Goal: Check status: Check status

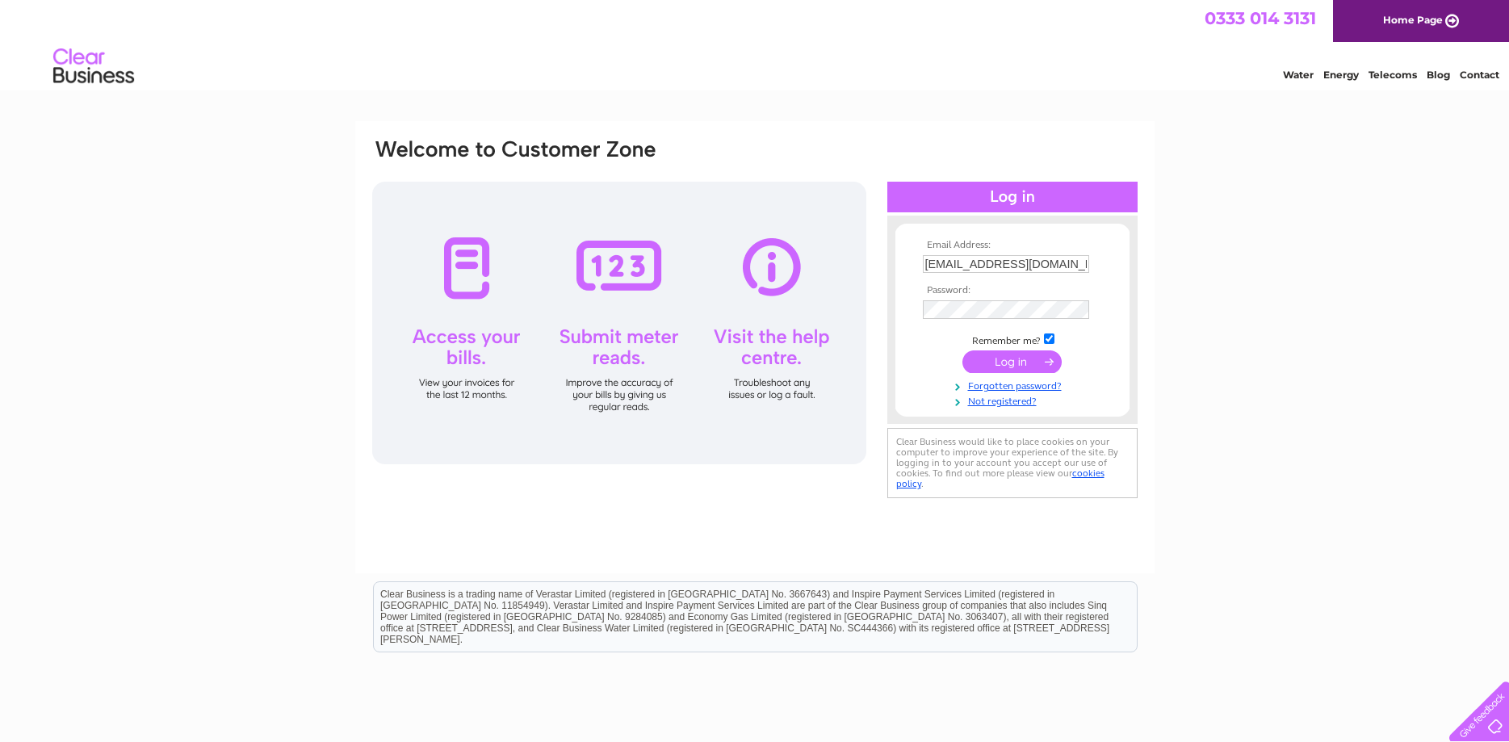
click at [1034, 358] on input "submit" at bounding box center [1012, 361] width 99 height 23
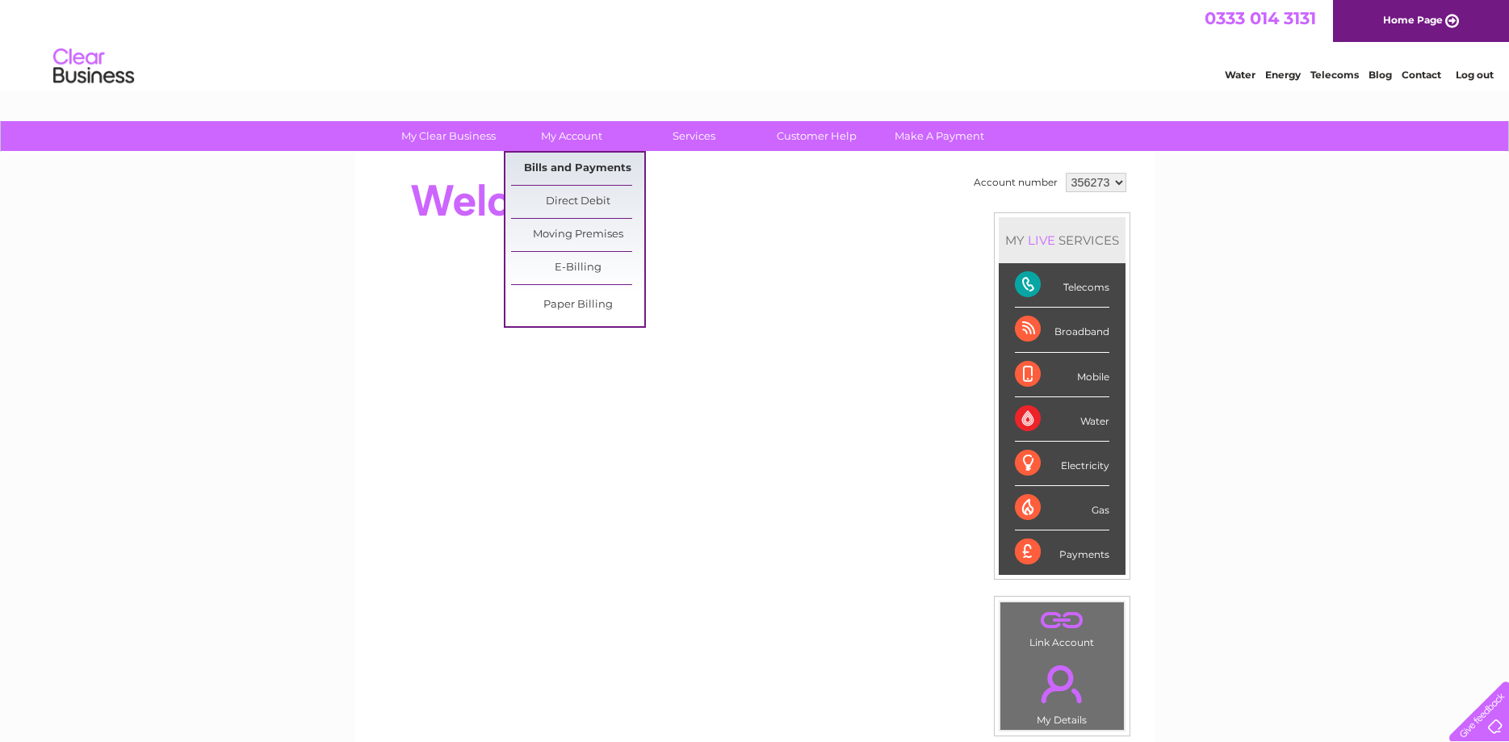
click at [573, 166] on link "Bills and Payments" at bounding box center [577, 169] width 133 height 32
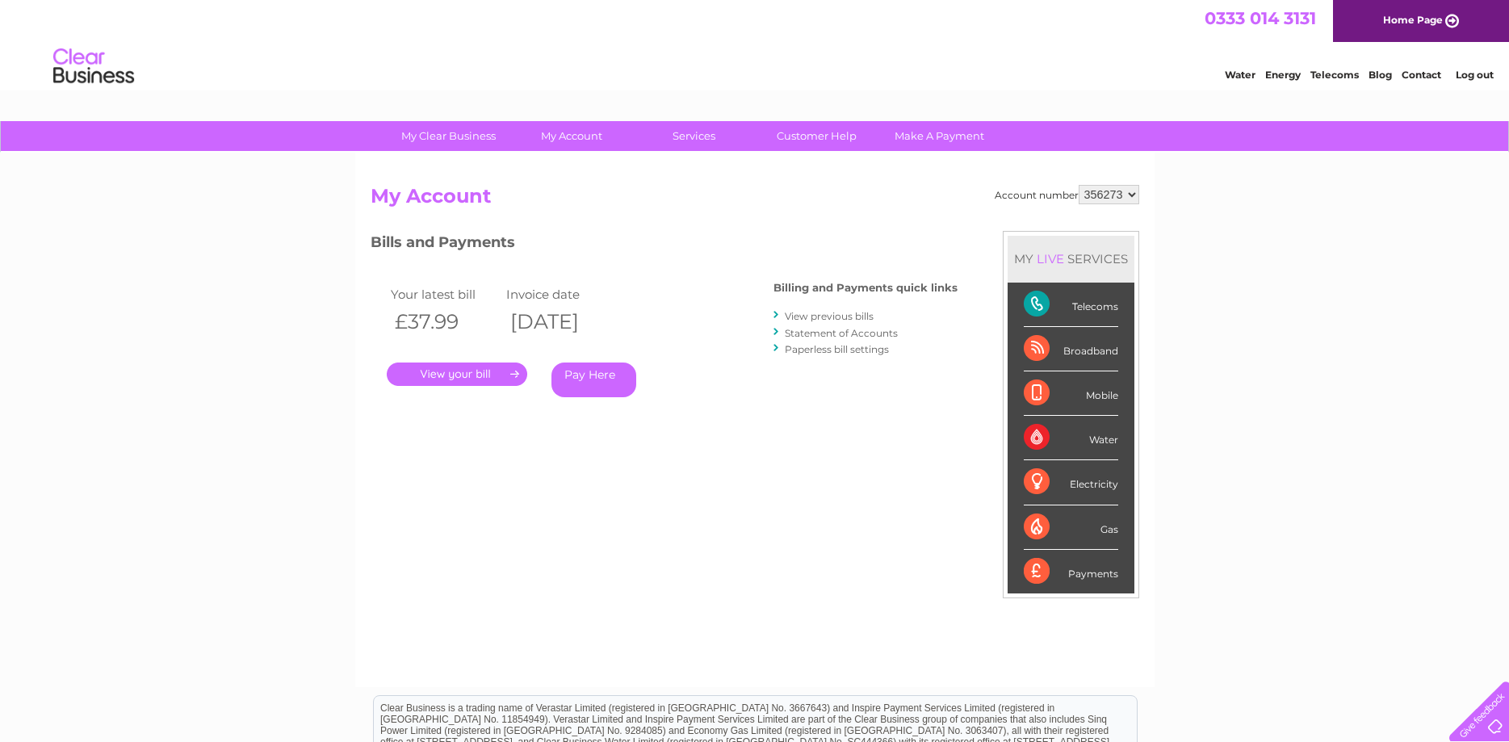
click at [484, 376] on link "." at bounding box center [457, 374] width 141 height 23
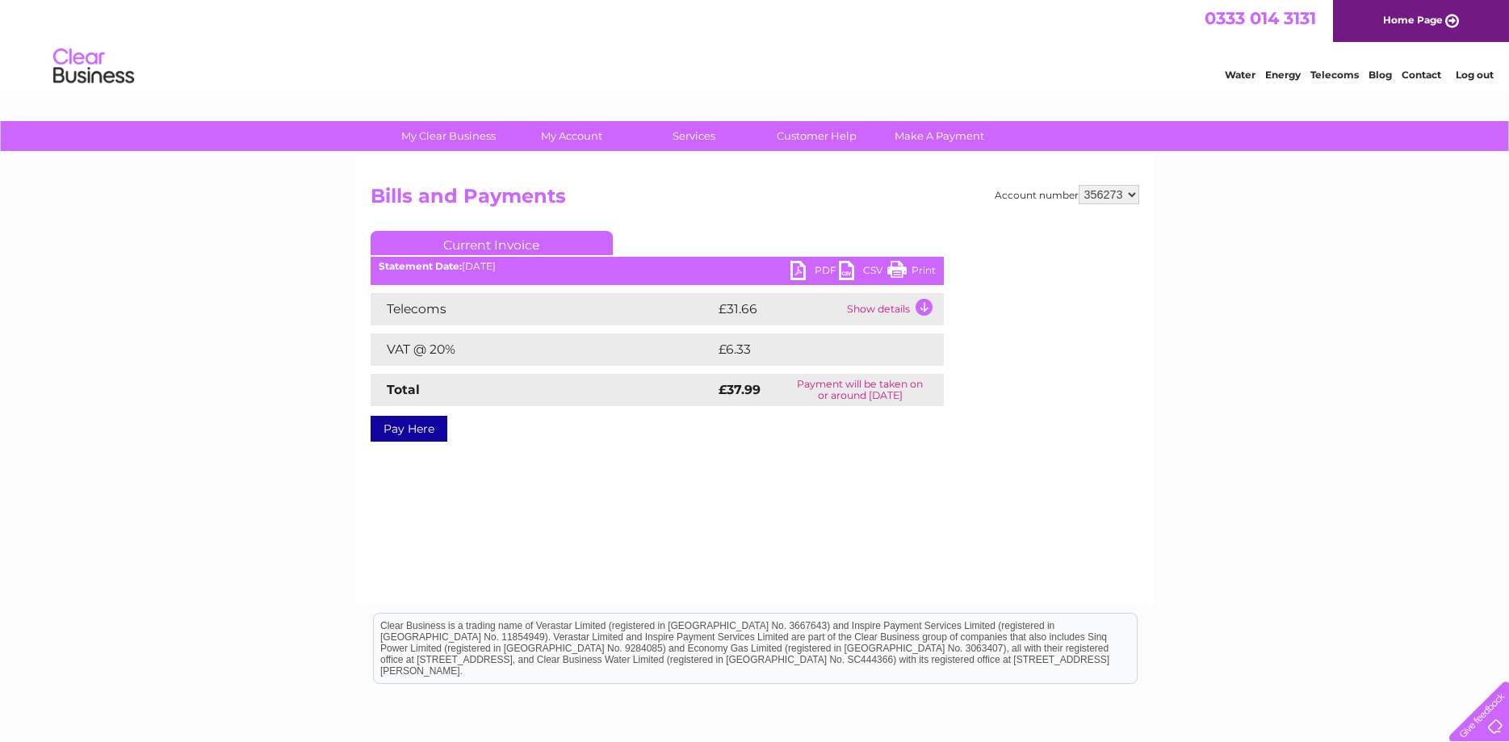
click at [829, 259] on ul "Current Invoice" at bounding box center [657, 246] width 573 height 30
click at [827, 269] on link "PDF" at bounding box center [815, 272] width 48 height 23
